Goal: Information Seeking & Learning: Learn about a topic

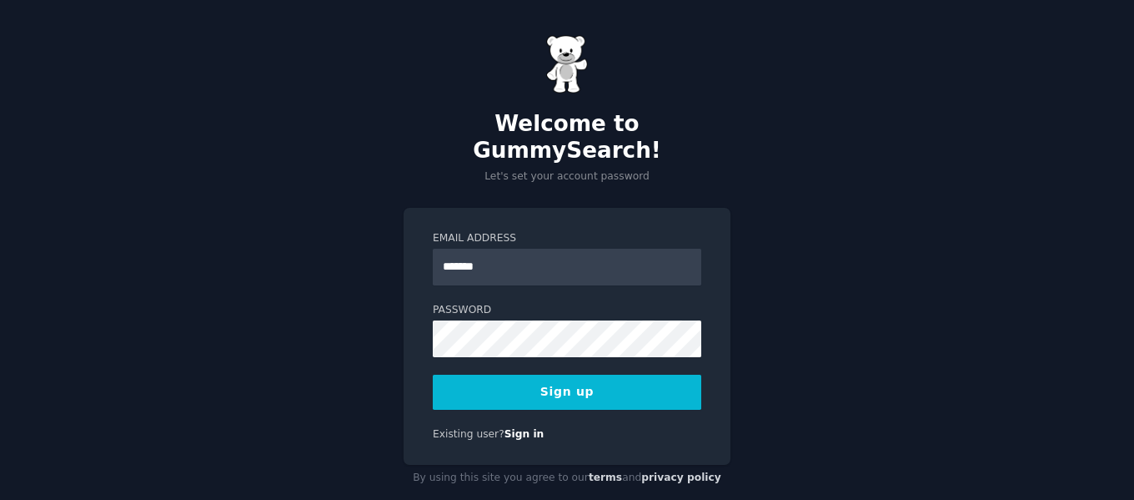
type input "**********"
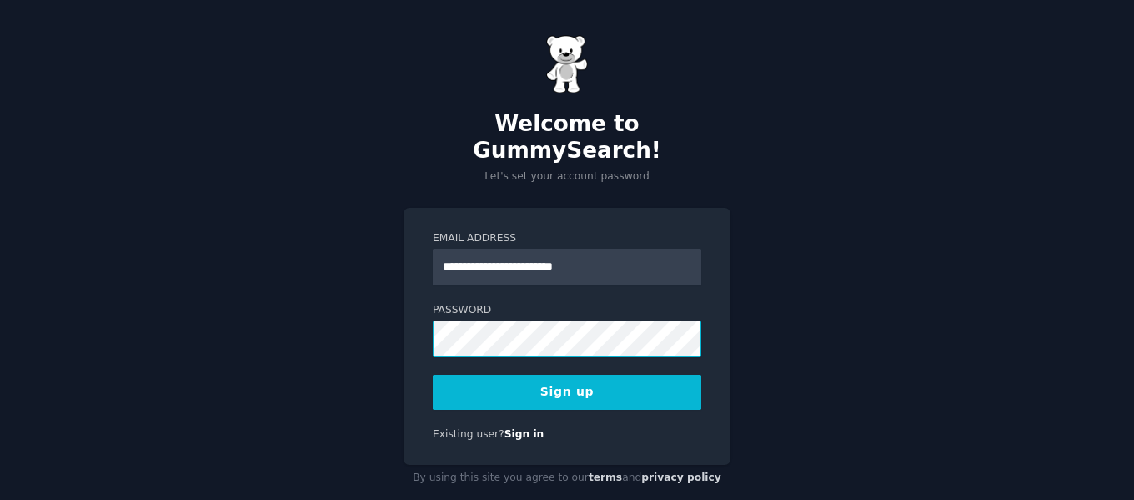
click at [433, 374] on button "Sign up" at bounding box center [567, 391] width 269 height 35
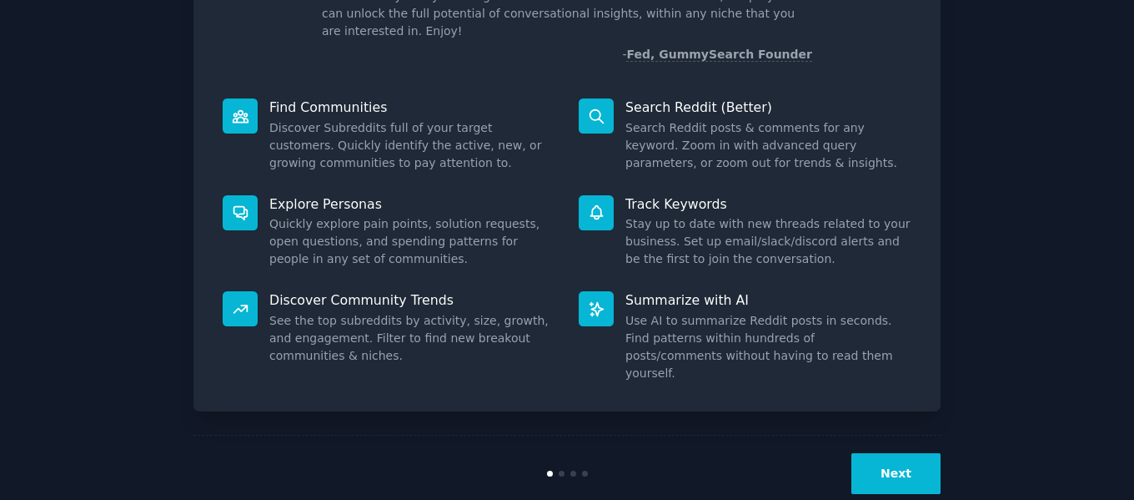
click at [896, 453] on button "Next" at bounding box center [895, 473] width 89 height 41
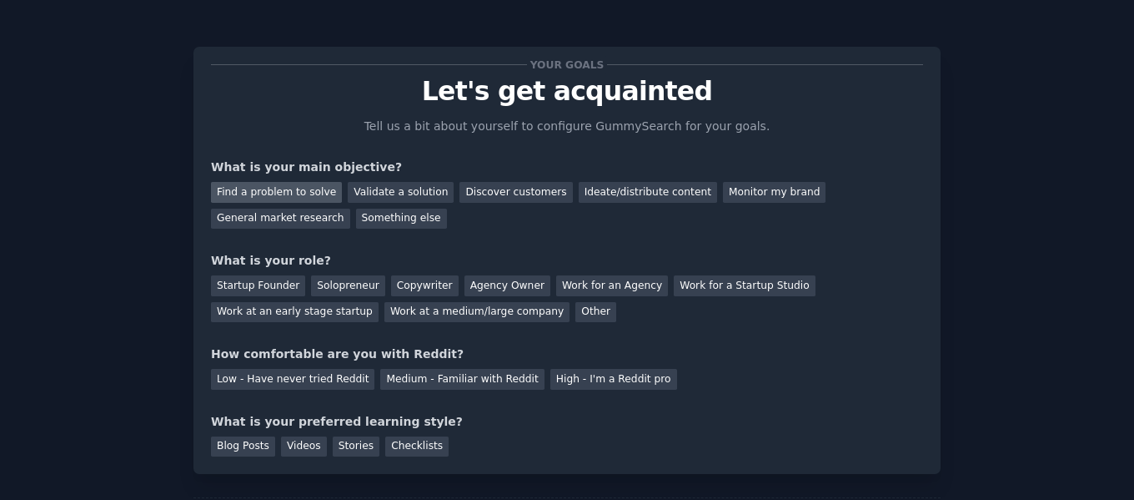
click at [264, 190] on div "Find a problem to solve" at bounding box center [276, 192] width 131 height 21
click at [364, 195] on div "Validate a solution" at bounding box center [401, 192] width 106 height 21
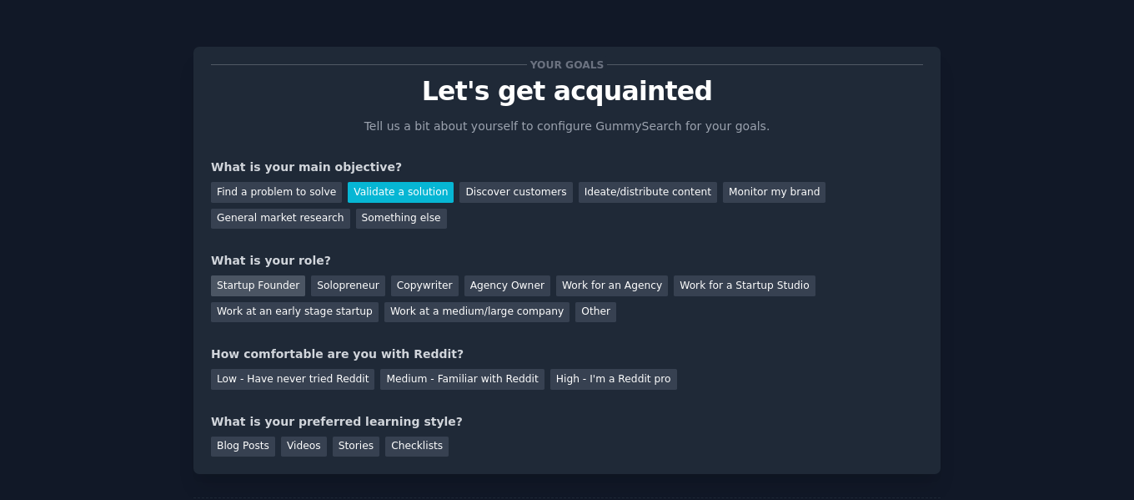
click at [251, 283] on div "Startup Founder" at bounding box center [258, 285] width 94 height 21
click at [342, 284] on div "Solopreneur" at bounding box center [347, 285] width 73 height 21
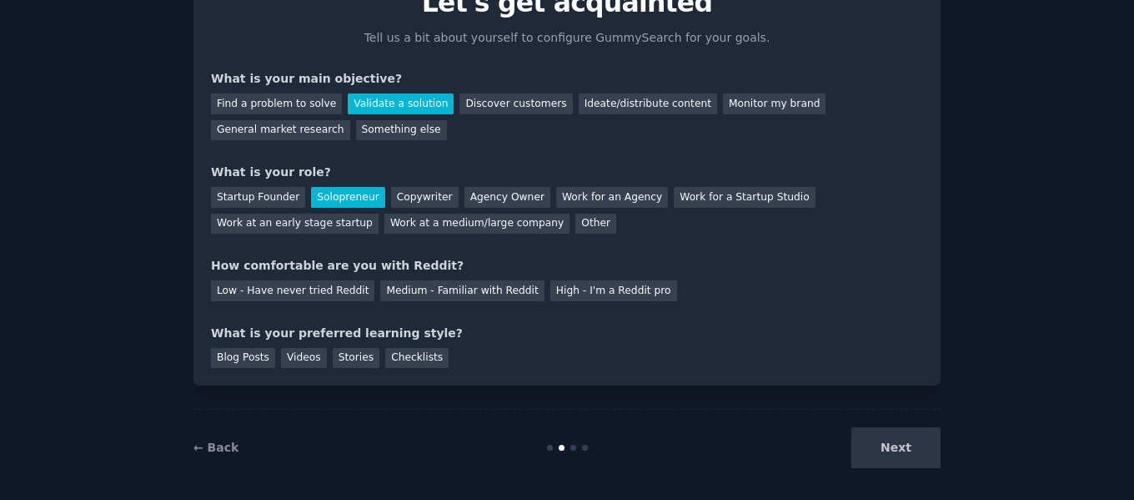
scroll to position [98, 0]
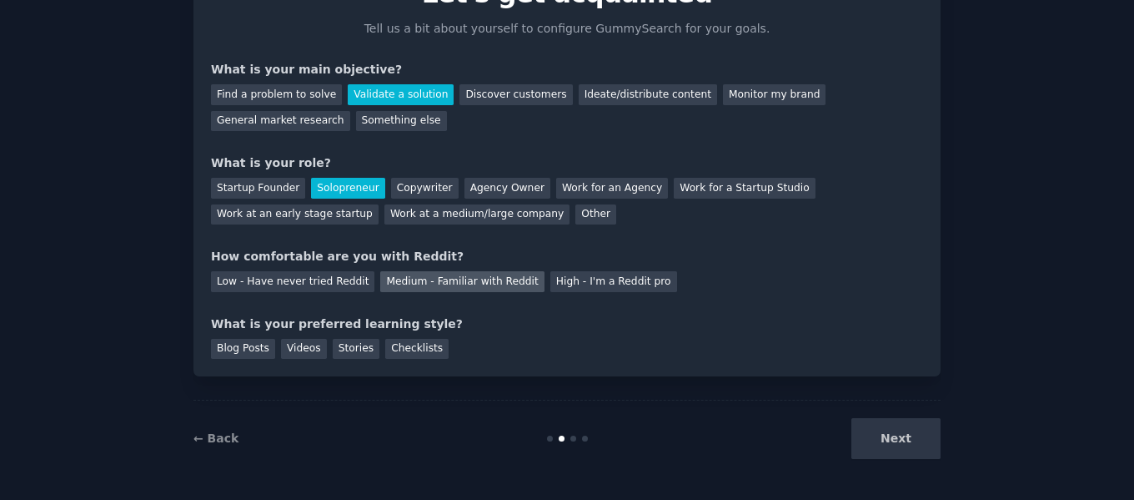
click at [435, 283] on div "Medium - Familiar with Reddit" at bounding box center [461, 281] width 163 height 21
click at [254, 354] on div "Blog Posts" at bounding box center [243, 349] width 64 height 21
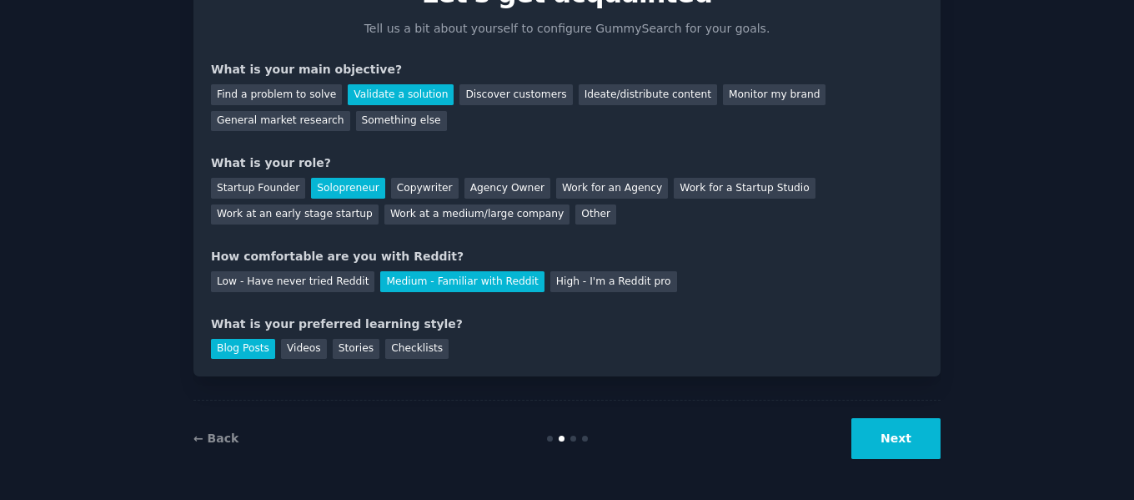
click at [889, 441] on button "Next" at bounding box center [895, 438] width 89 height 41
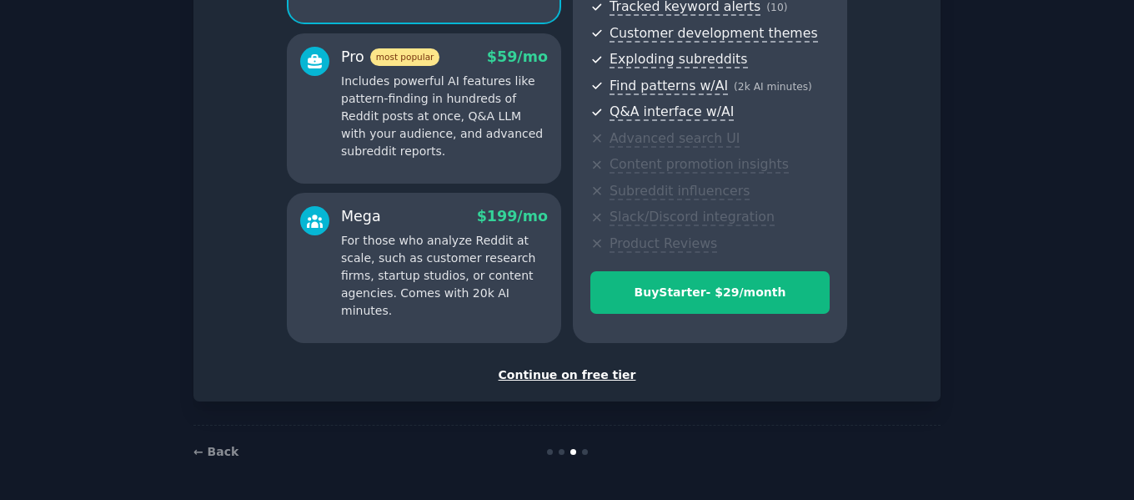
scroll to position [277, 0]
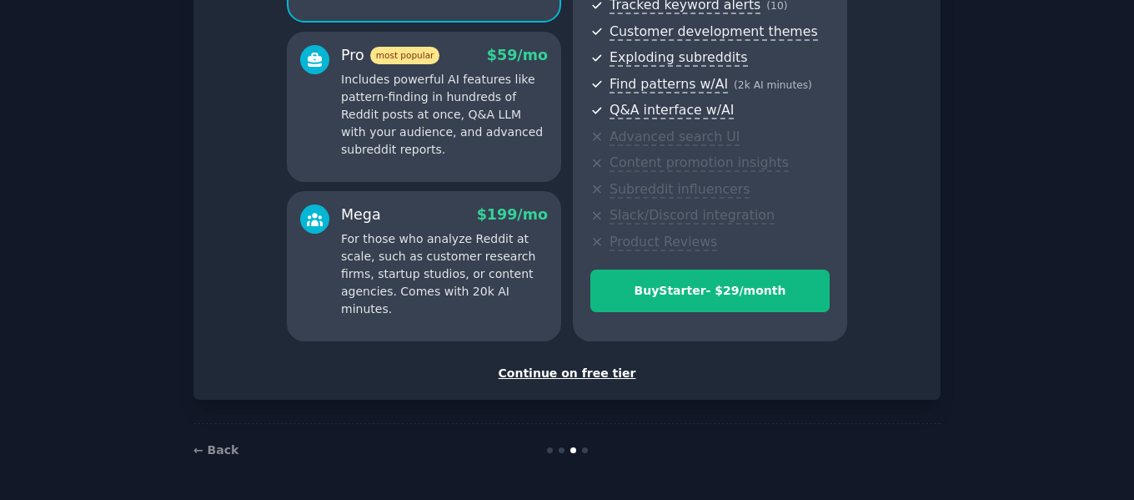
click at [570, 374] on div "Continue on free tier" at bounding box center [567, 373] width 712 height 18
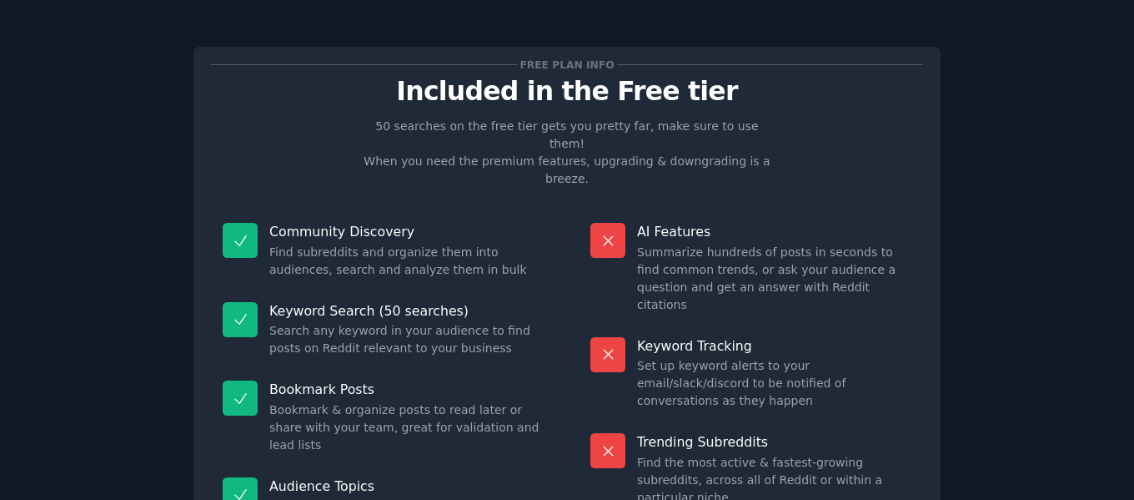
scroll to position [150, 0]
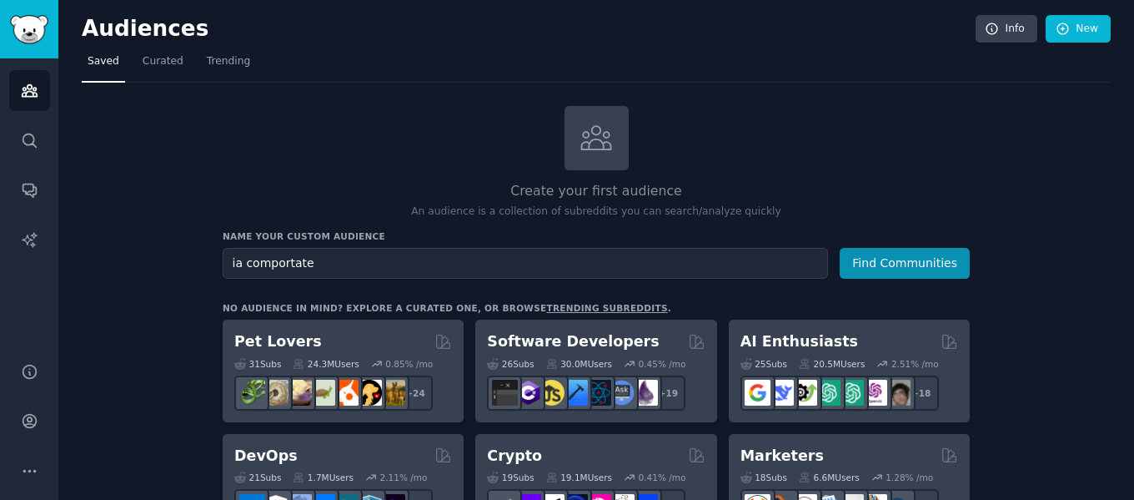
type input "ia comportate"
click at [840, 248] on button "Find Communities" at bounding box center [905, 263] width 130 height 31
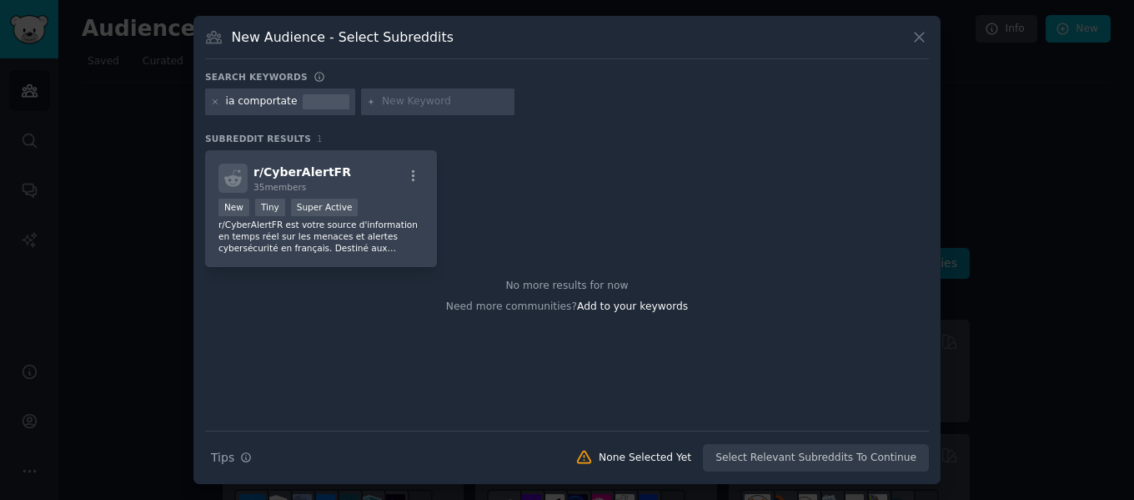
click at [1013, 123] on div at bounding box center [567, 250] width 1134 height 500
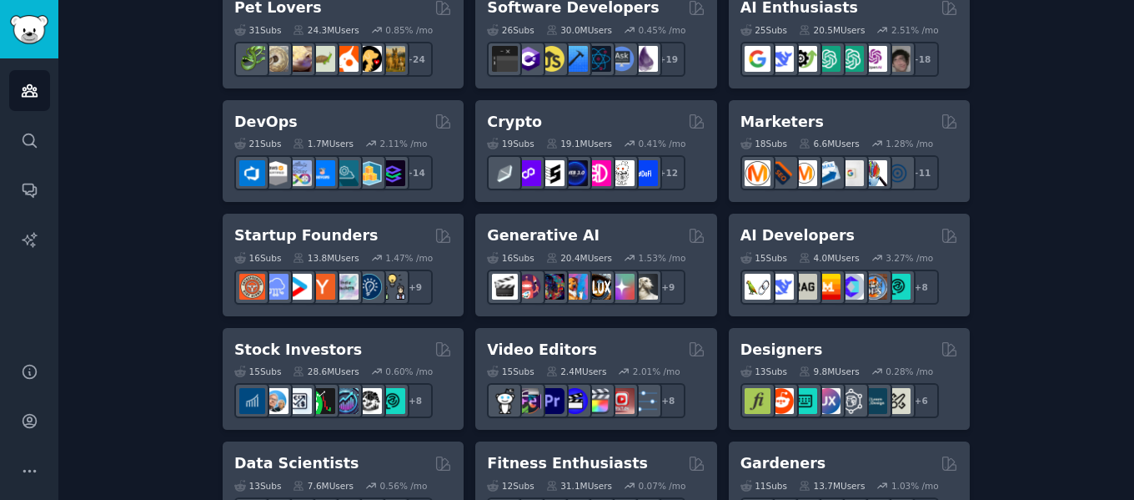
scroll to position [250, 0]
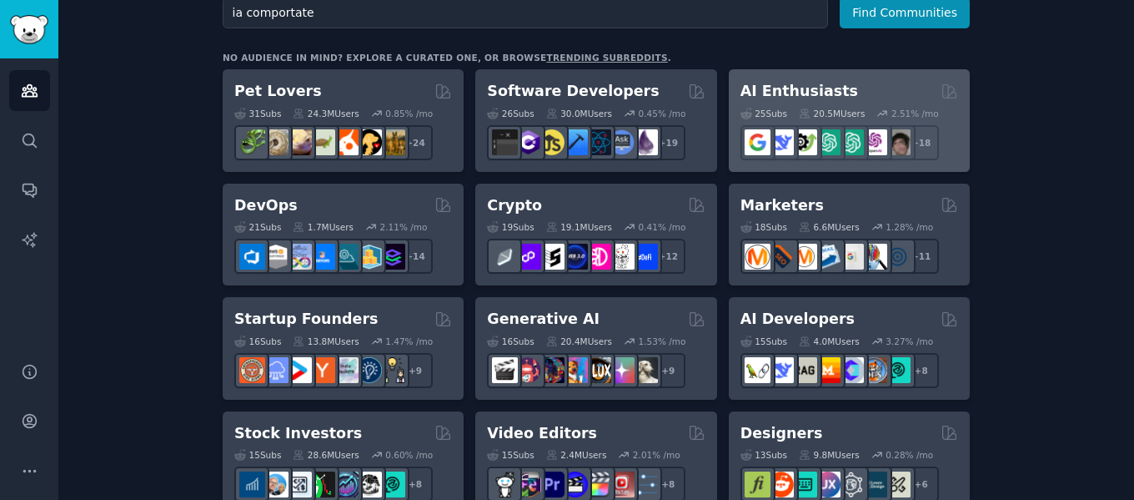
click at [787, 81] on h2 "AI Enthusiasts" at bounding box center [799, 91] width 118 height 21
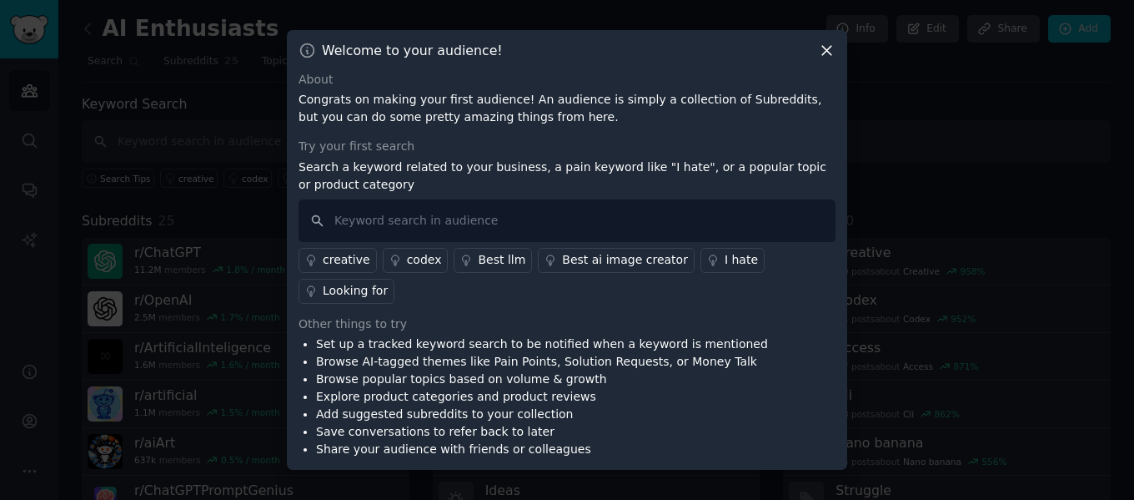
click at [826, 59] on icon at bounding box center [827, 51] width 18 height 18
